Goal: Task Accomplishment & Management: Manage account settings

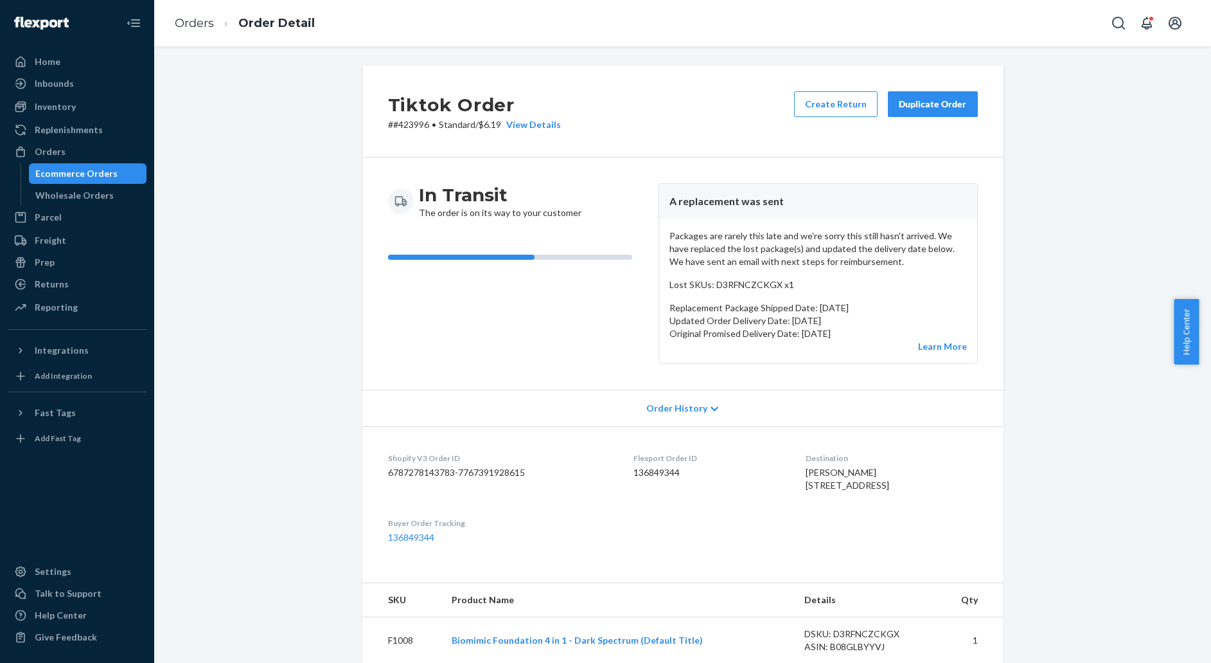
click at [193, 24] on link "Orders" at bounding box center [194, 23] width 39 height 14
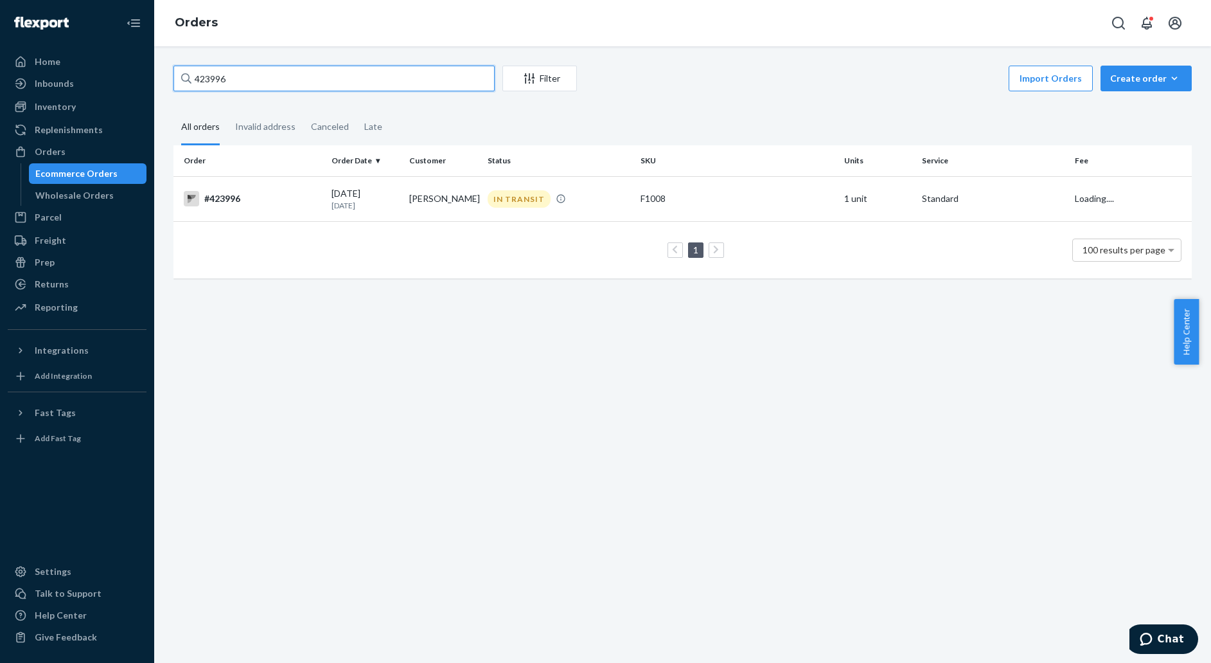
click at [235, 85] on input "423996" at bounding box center [334, 79] width 321 height 26
paste input "6135"
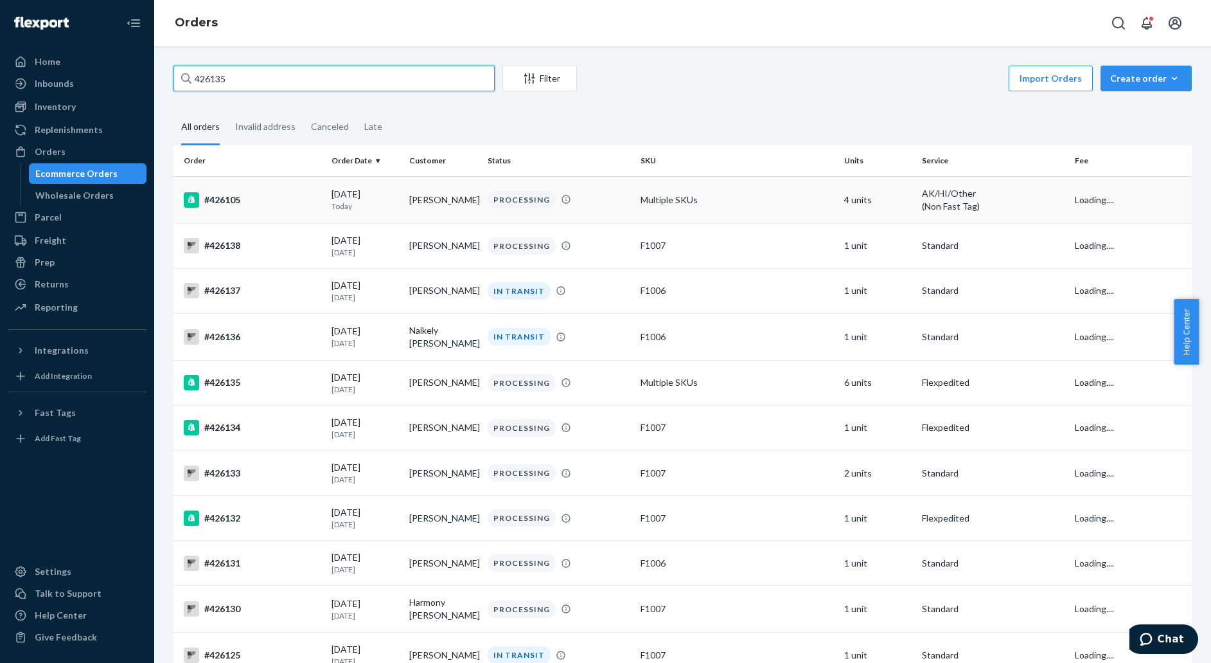
type input "426135"
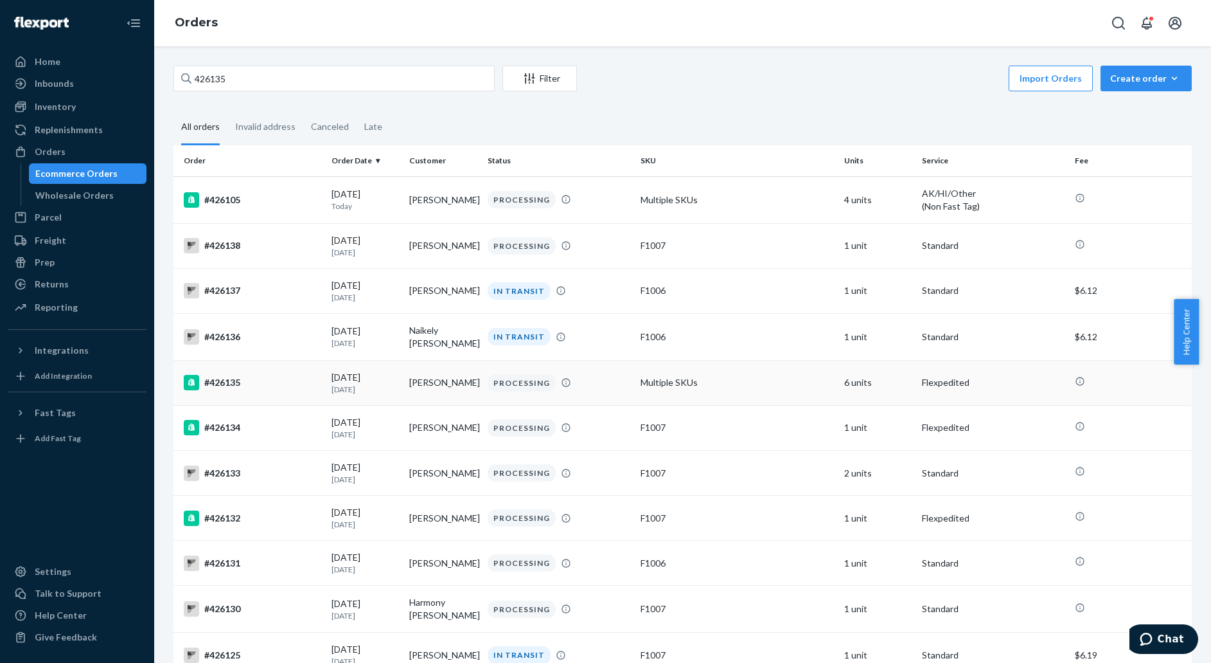
click at [280, 389] on td "#426135" at bounding box center [250, 382] width 153 height 45
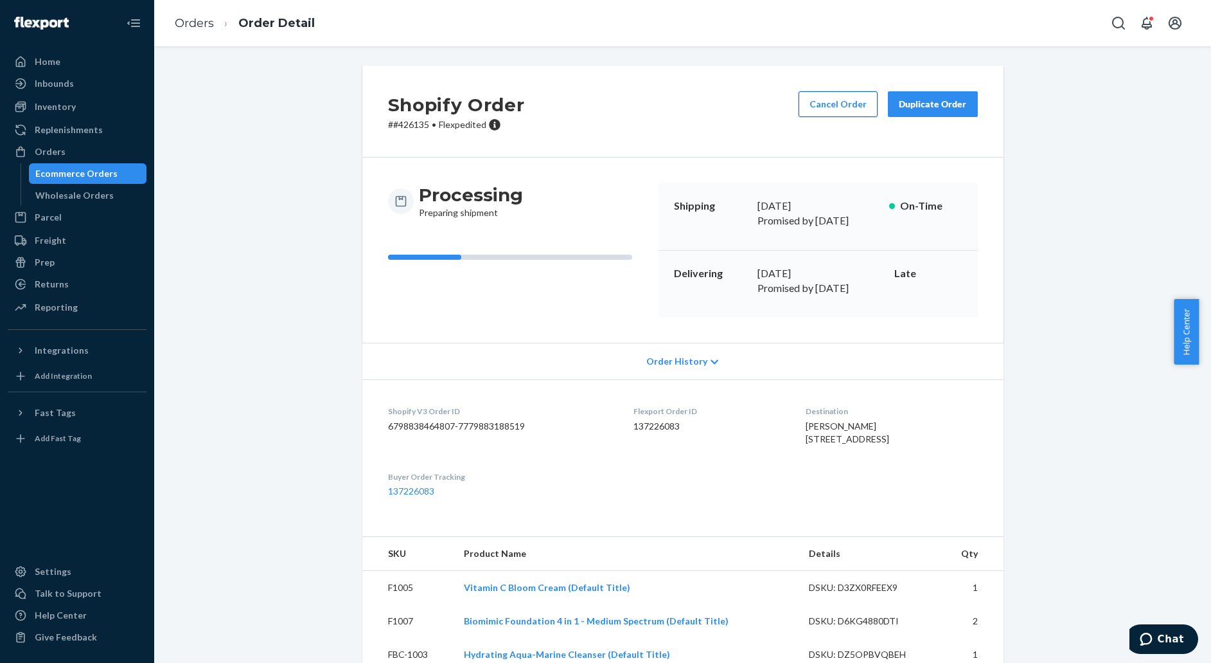
click at [846, 103] on button "Cancel Order" at bounding box center [838, 104] width 79 height 26
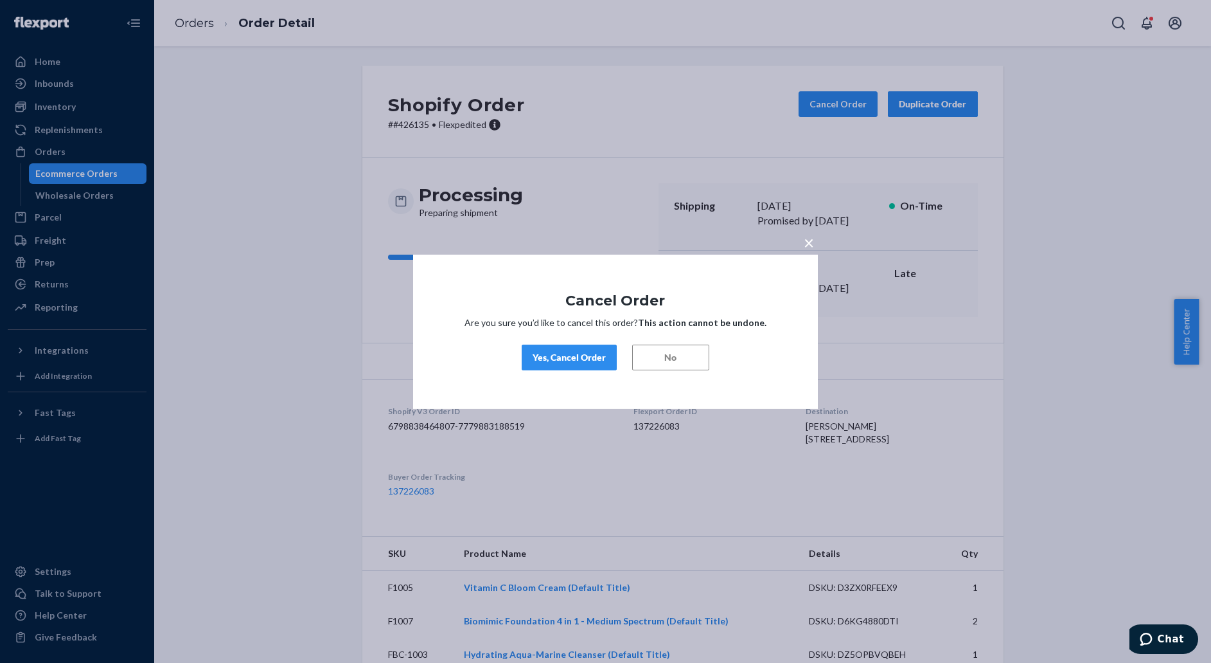
click at [564, 355] on div "Yes, Cancel Order" at bounding box center [569, 357] width 73 height 13
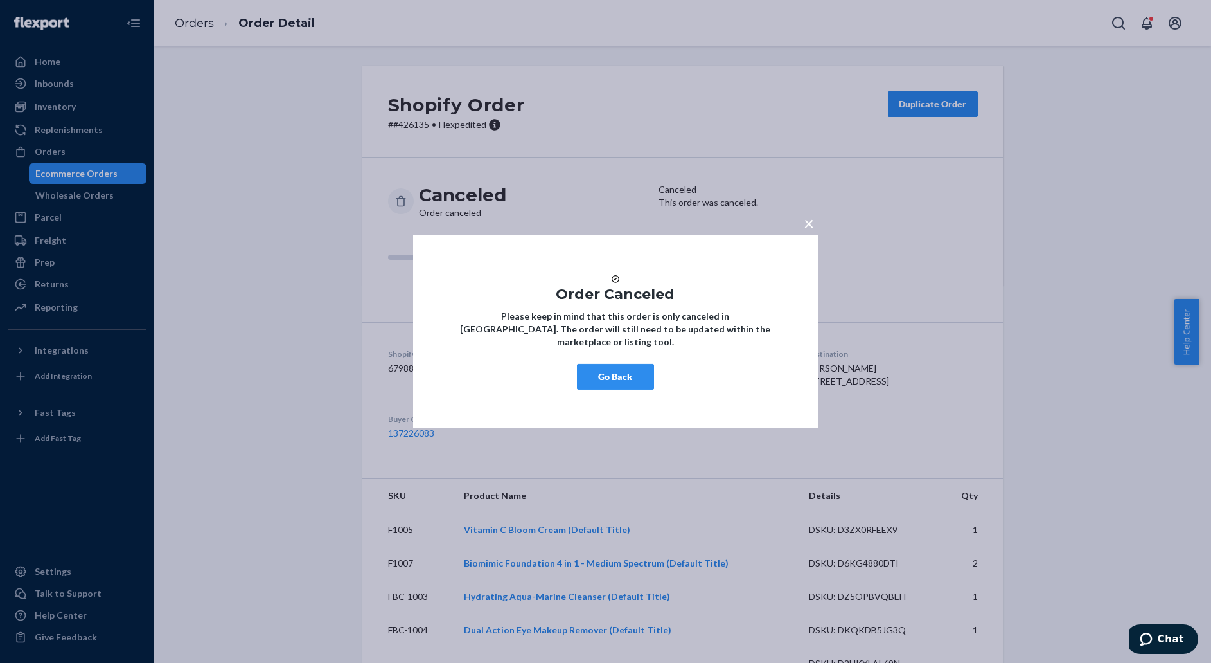
click at [631, 389] on button "Go Back" at bounding box center [615, 377] width 77 height 26
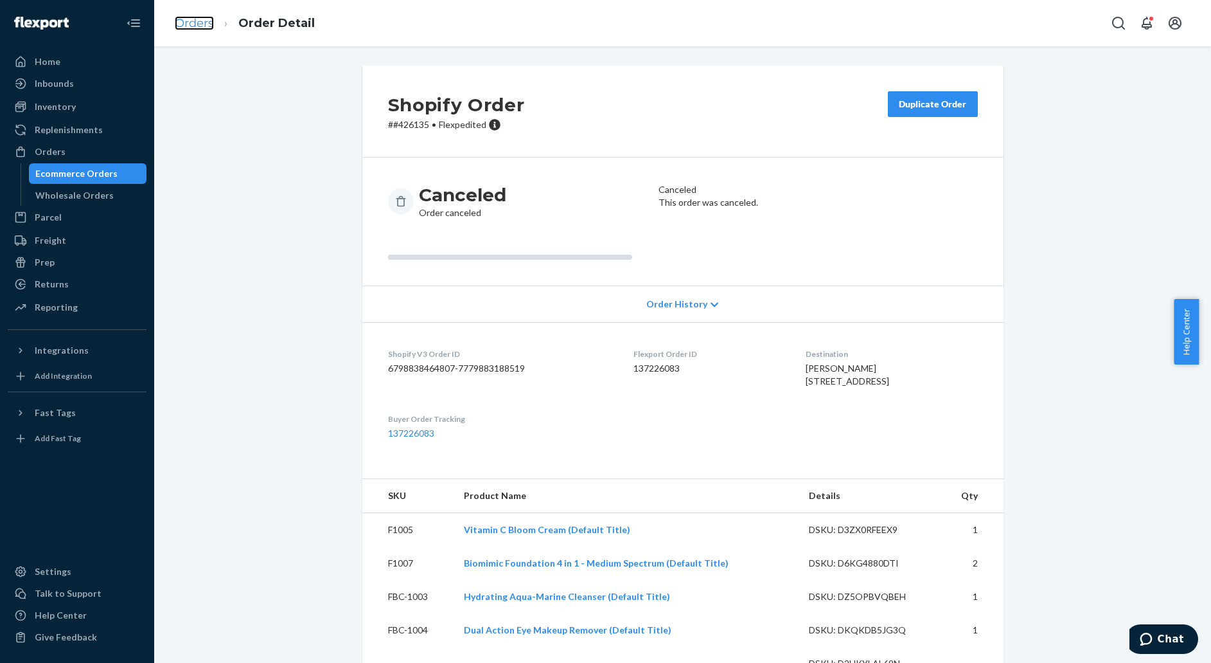
click at [202, 30] on link "Orders" at bounding box center [194, 23] width 39 height 14
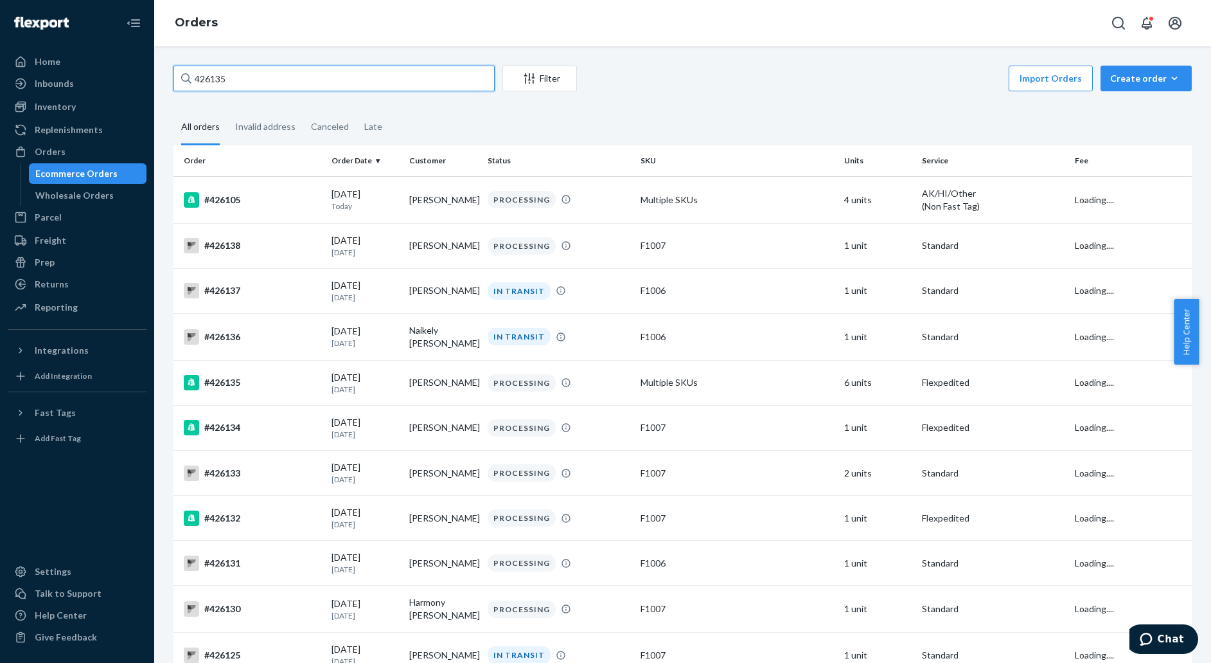
paste input "3996"
click at [244, 78] on input "426135" at bounding box center [334, 79] width 321 height 26
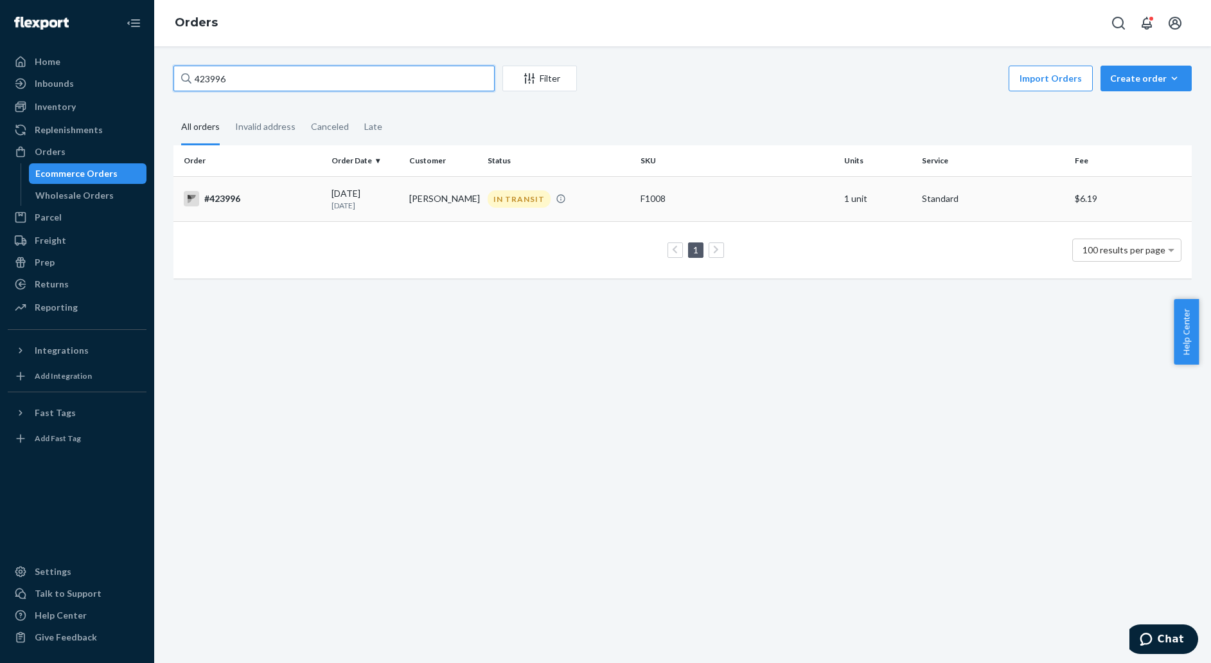
type input "423996"
click at [238, 219] on td "#423996" at bounding box center [250, 198] width 153 height 45
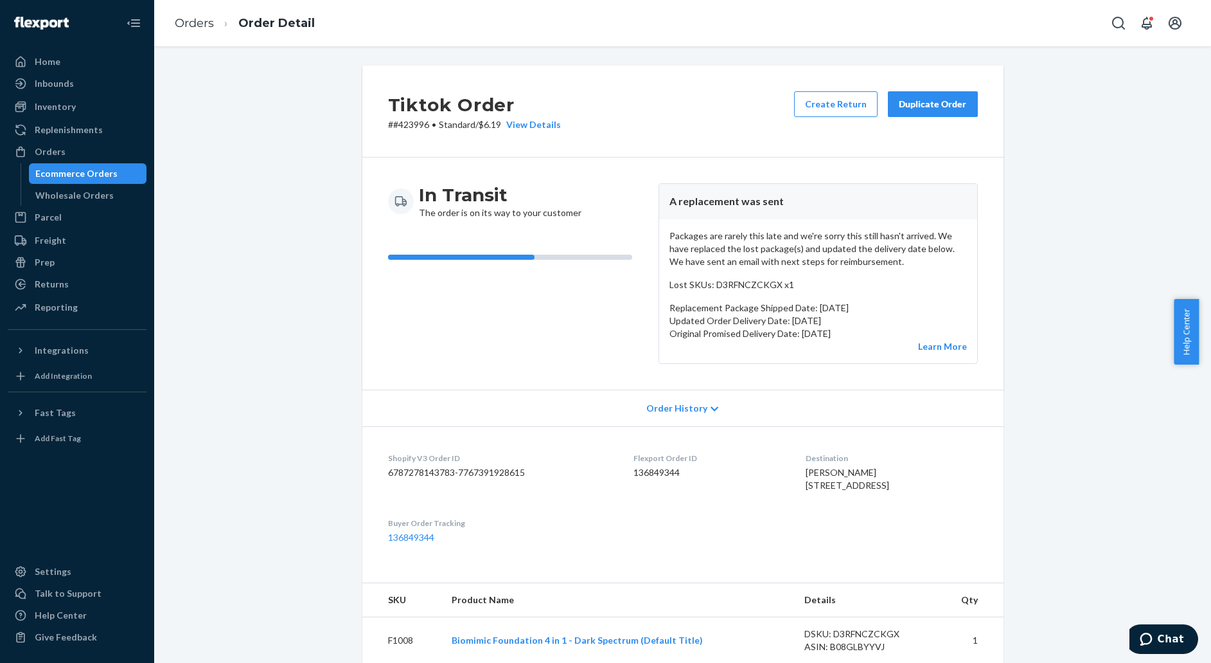
click at [652, 476] on dd "136849344" at bounding box center [710, 472] width 152 height 13
copy dd "136849344"
click at [195, 20] on link "Orders" at bounding box center [194, 23] width 39 height 14
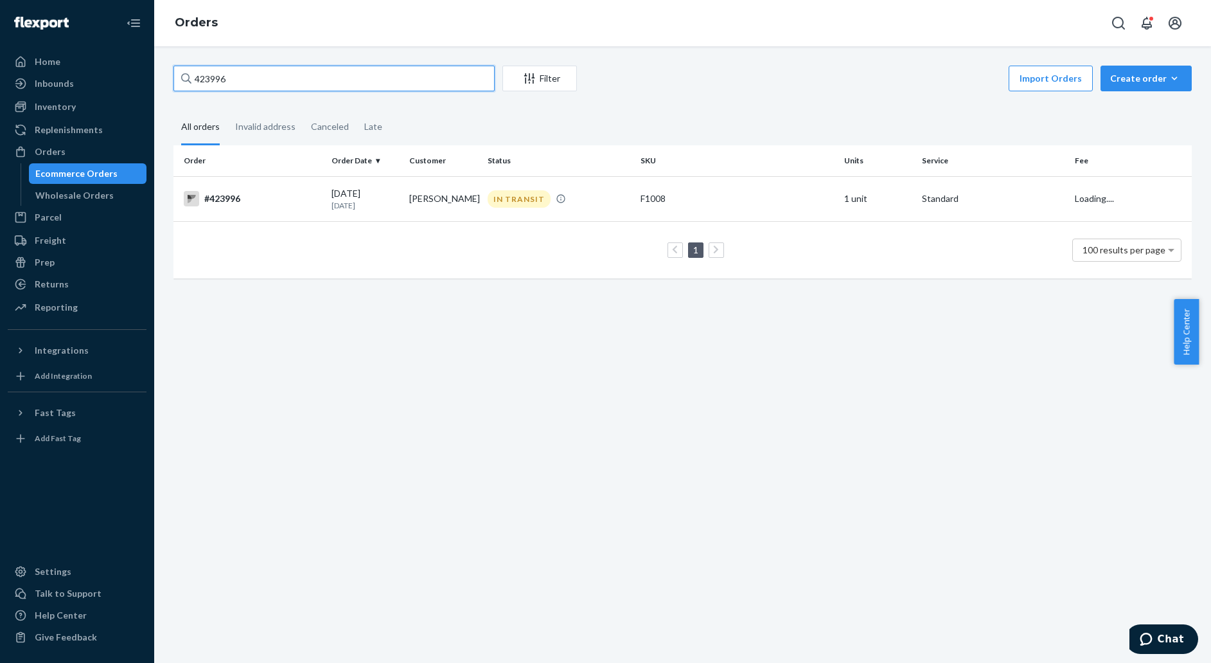
click at [244, 76] on input "423996" at bounding box center [334, 79] width 321 height 26
paste input "4094"
type input "424094"
click at [264, 193] on div "#424094" at bounding box center [253, 198] width 138 height 15
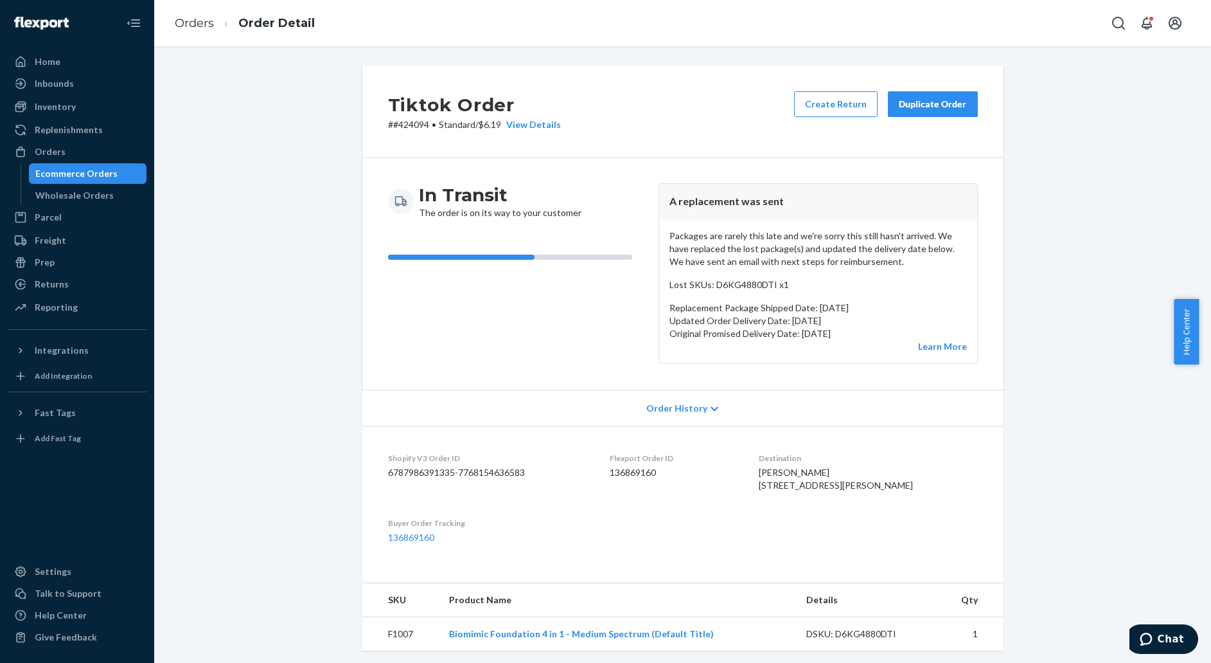
click at [652, 473] on dd "136869160" at bounding box center [674, 472] width 129 height 13
copy dd "136869160"
click at [656, 474] on dd "136869160" at bounding box center [674, 472] width 129 height 13
copy dd "136869160"
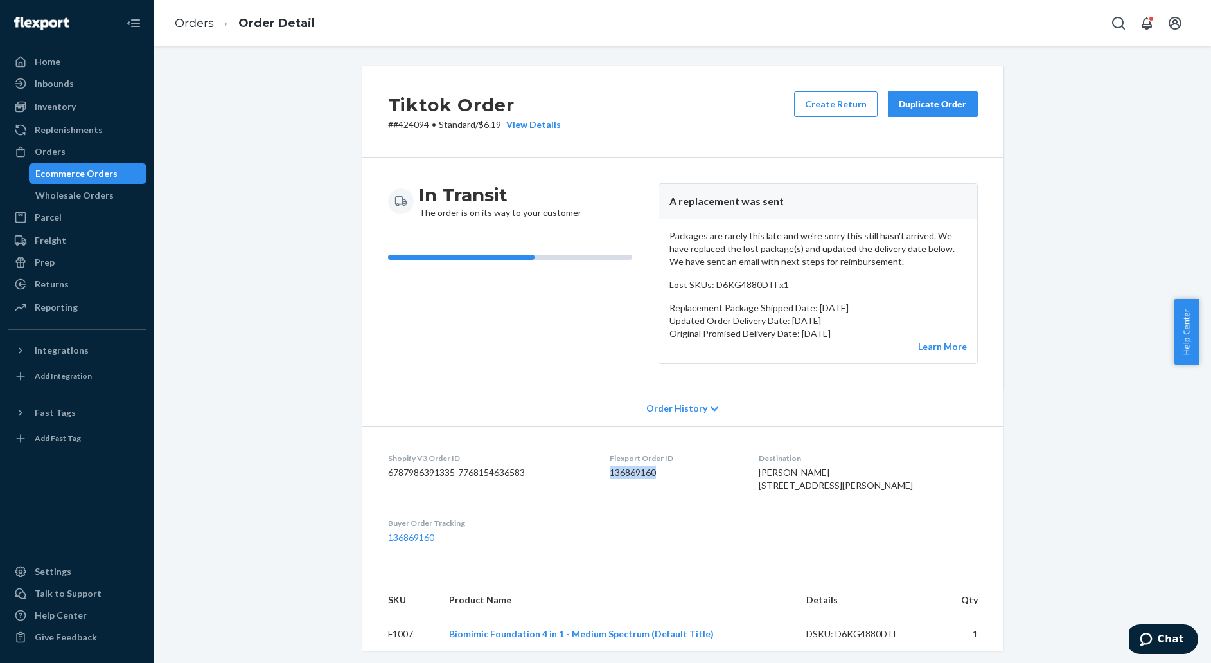
click at [656, 474] on dd "136869160" at bounding box center [674, 472] width 129 height 13
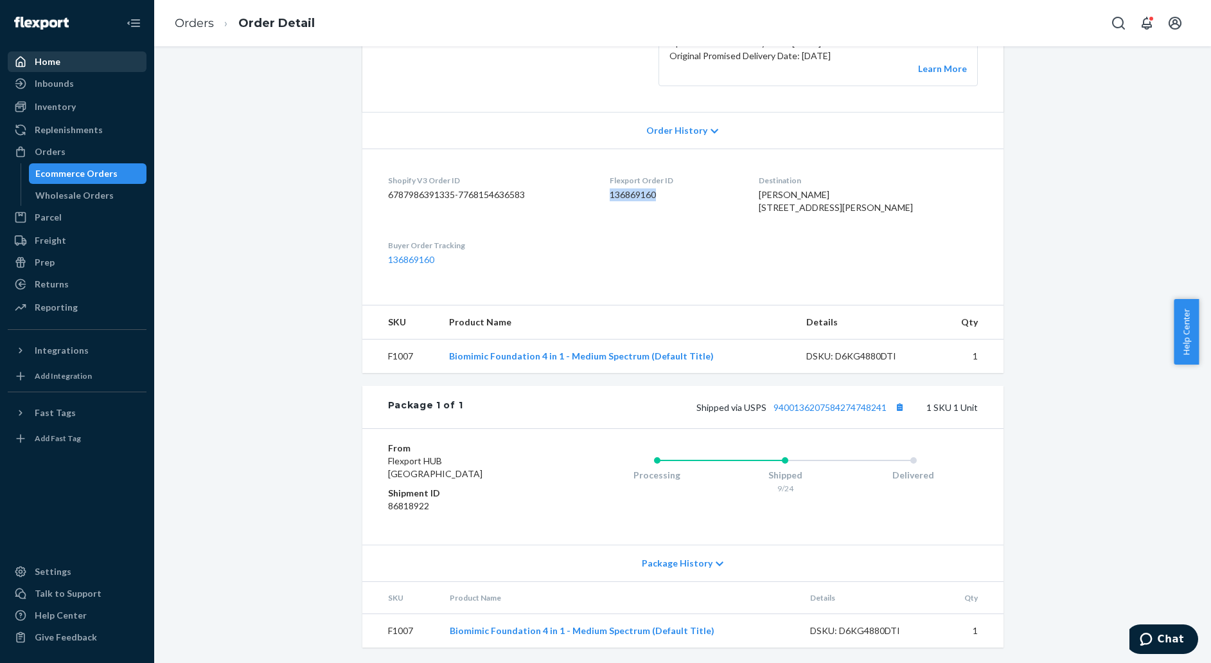
click at [45, 68] on div "Home" at bounding box center [77, 62] width 136 height 18
